Goal: Task Accomplishment & Management: Manage account settings

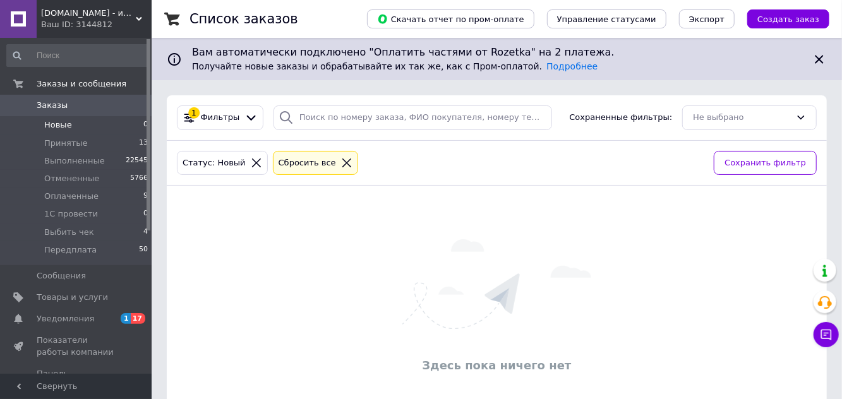
click at [58, 193] on span "Оплаченные" at bounding box center [71, 196] width 54 height 11
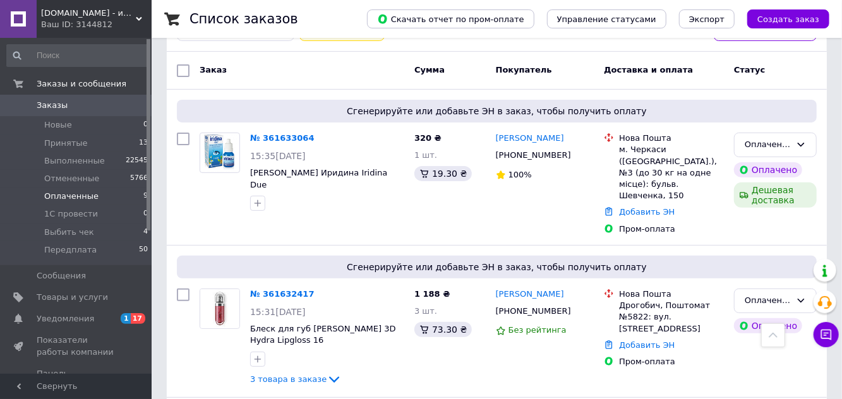
scroll to position [123, 0]
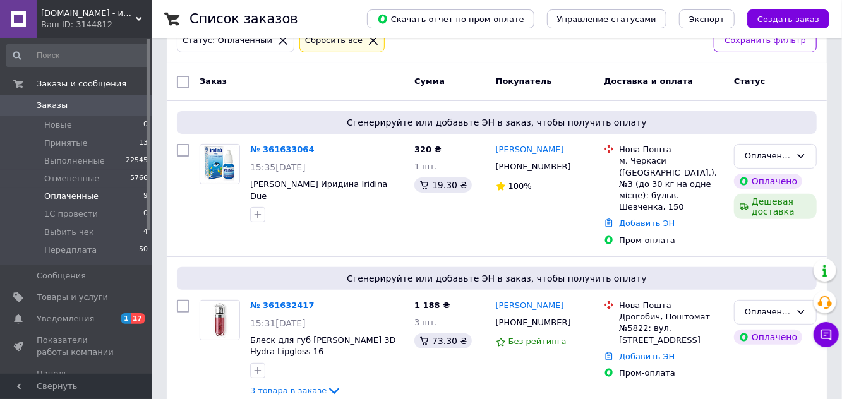
click at [267, 145] on link "№ 361633064" at bounding box center [282, 149] width 64 height 9
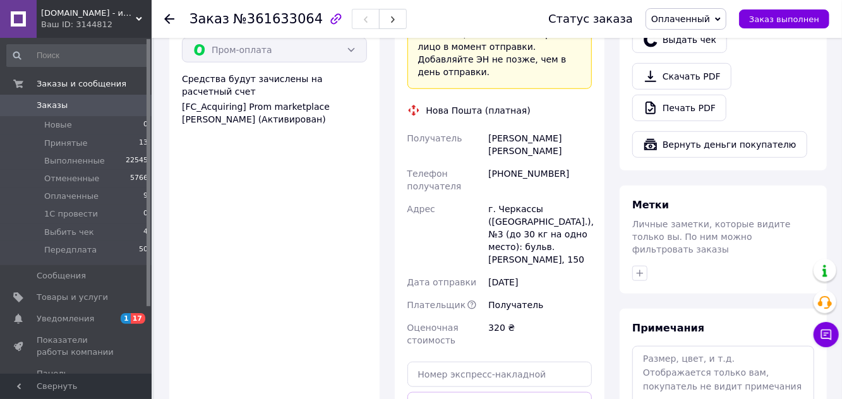
scroll to position [506, 0]
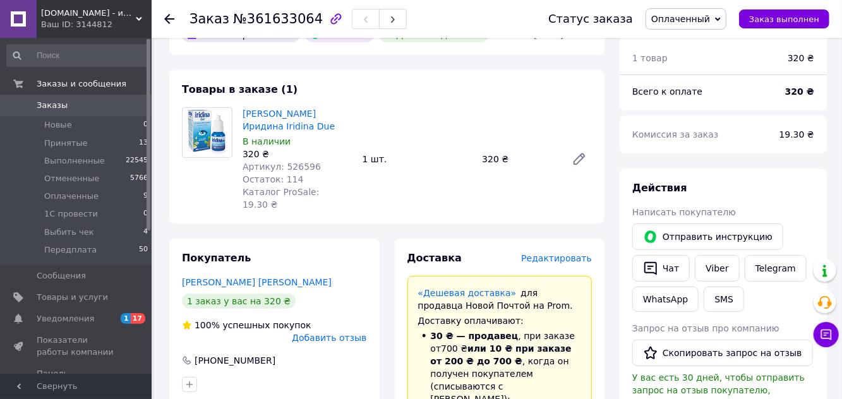
scroll to position [0, 0]
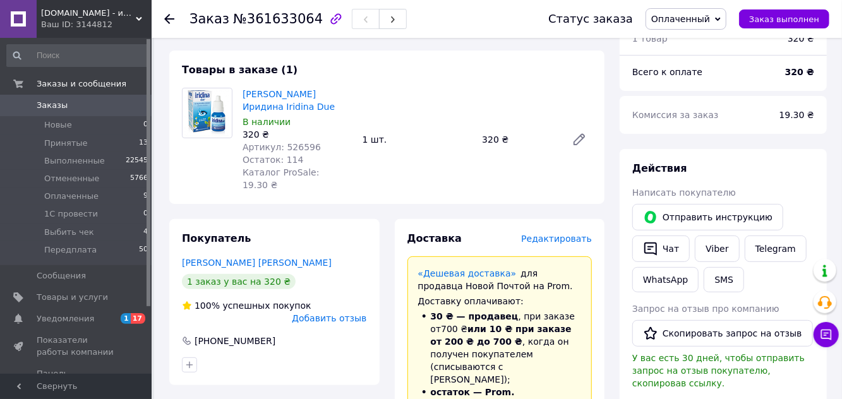
click at [715, 239] on link "Viber" at bounding box center [717, 249] width 44 height 27
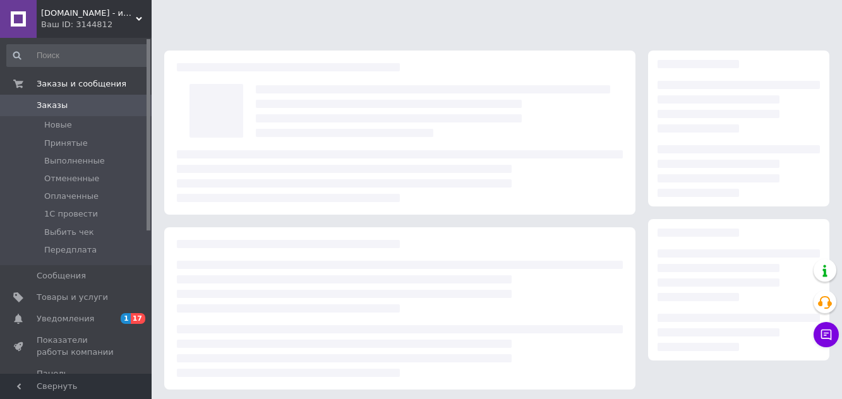
scroll to position [158, 0]
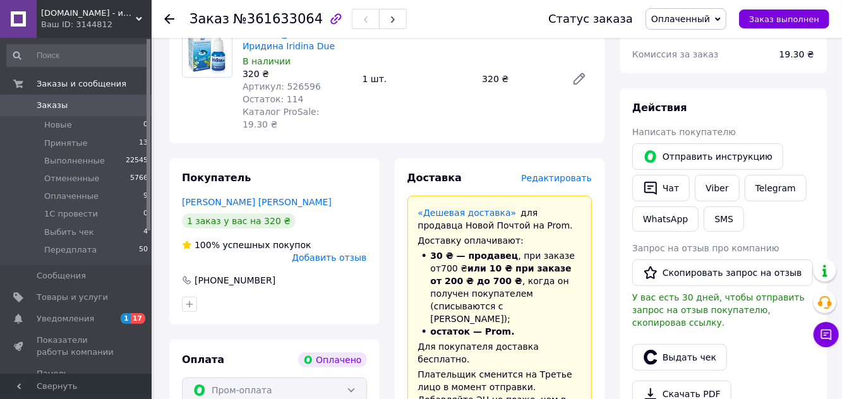
click at [709, 189] on link "Viber" at bounding box center [717, 188] width 44 height 27
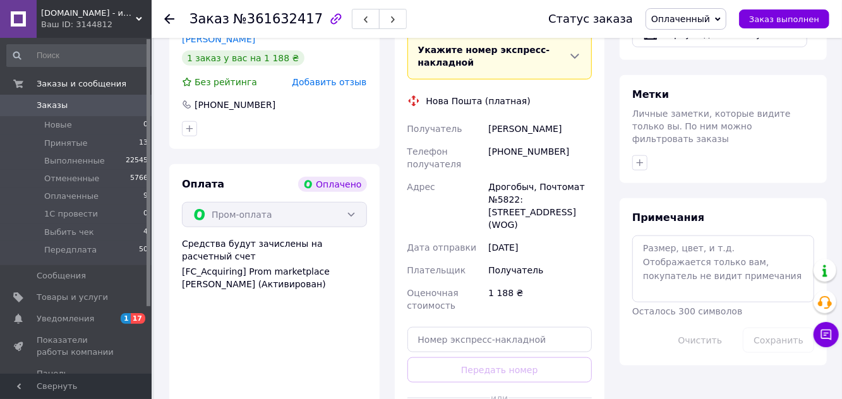
scroll to position [609, 0]
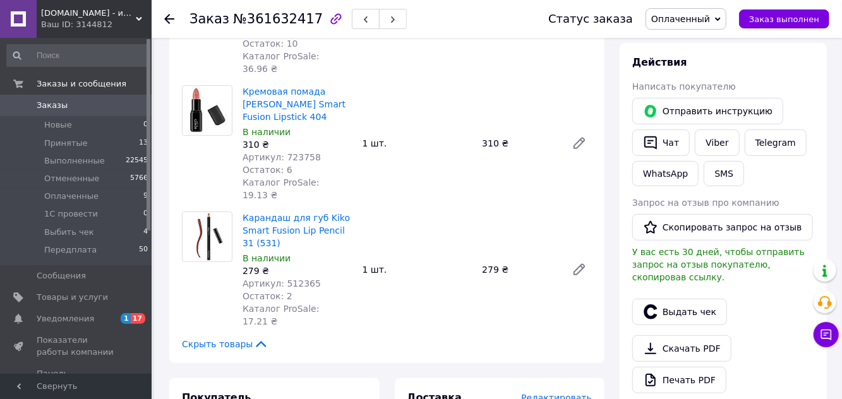
scroll to position [221, 0]
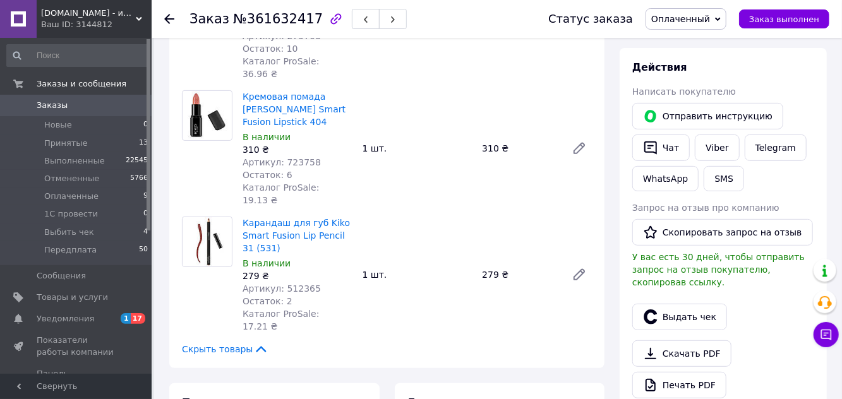
click at [716, 136] on link "Viber" at bounding box center [717, 148] width 44 height 27
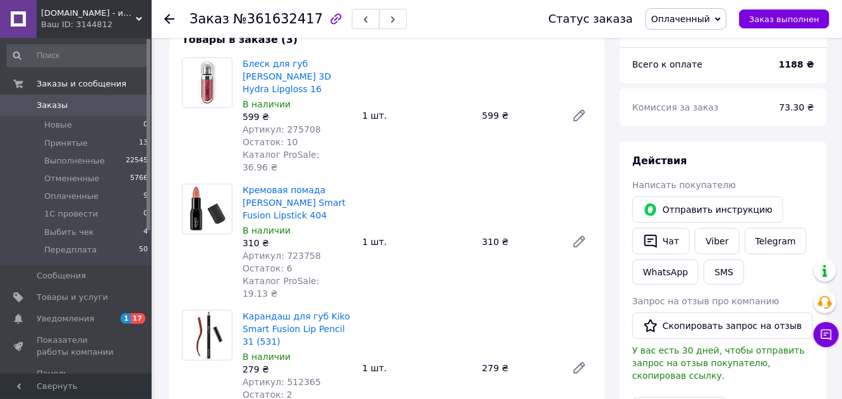
scroll to position [105, 0]
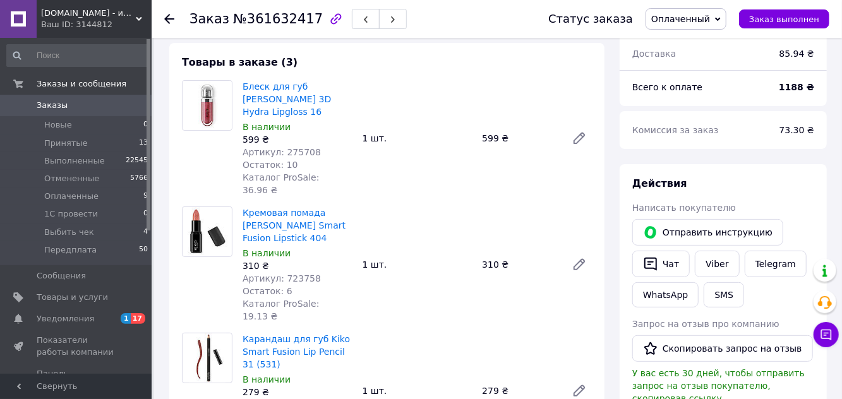
click at [711, 262] on link "Viber" at bounding box center [717, 264] width 44 height 27
